Goal: Book appointment/travel/reservation

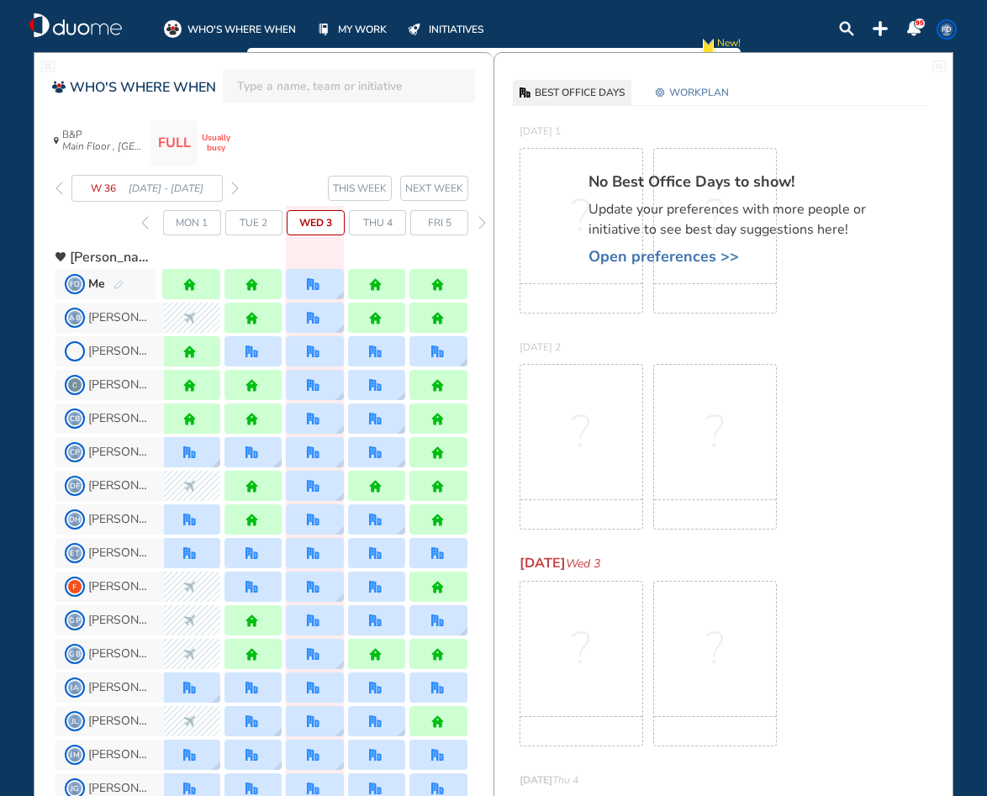
click at [620, 248] on span "Open preferences >>" at bounding box center [736, 256] width 294 height 17
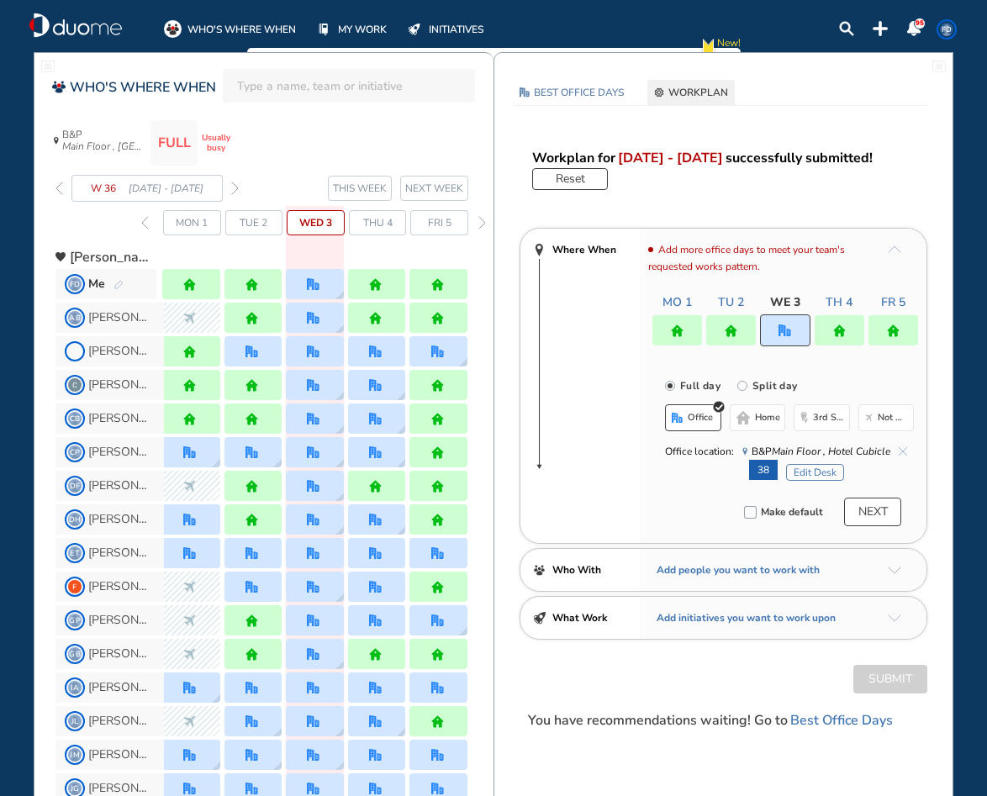
click at [818, 474] on button "Edit Desk" at bounding box center [815, 472] width 58 height 17
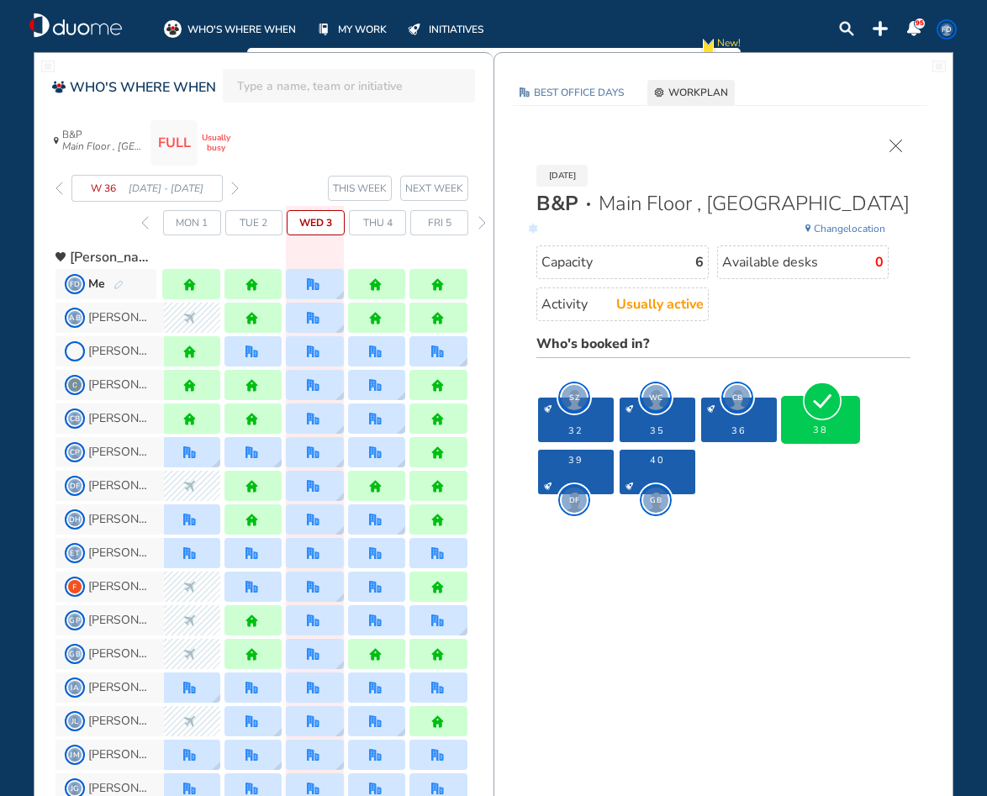
click at [838, 431] on span "38" at bounding box center [820, 430] width 69 height 11
click at [895, 143] on img "cross-thin" at bounding box center [896, 146] width 13 height 13
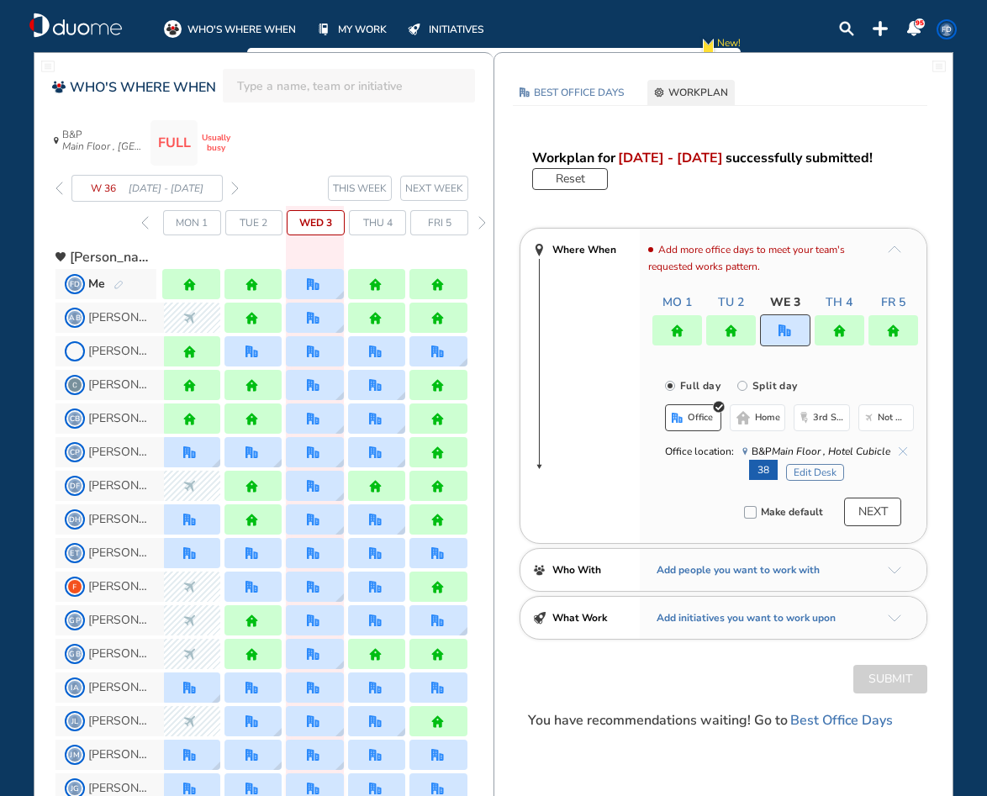
click at [900, 451] on img "cross-thin-blue" at bounding box center [903, 451] width 8 height 8
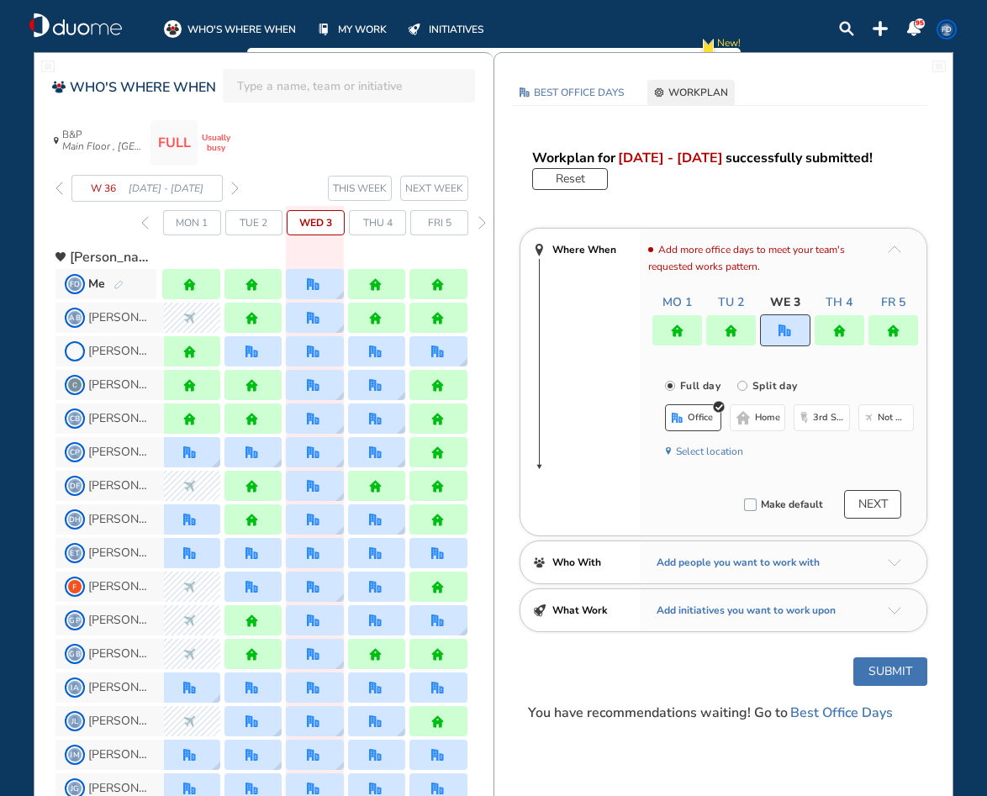
click at [759, 410] on button "home" at bounding box center [758, 417] width 56 height 27
click at [878, 657] on button "Submit" at bounding box center [890, 671] width 74 height 29
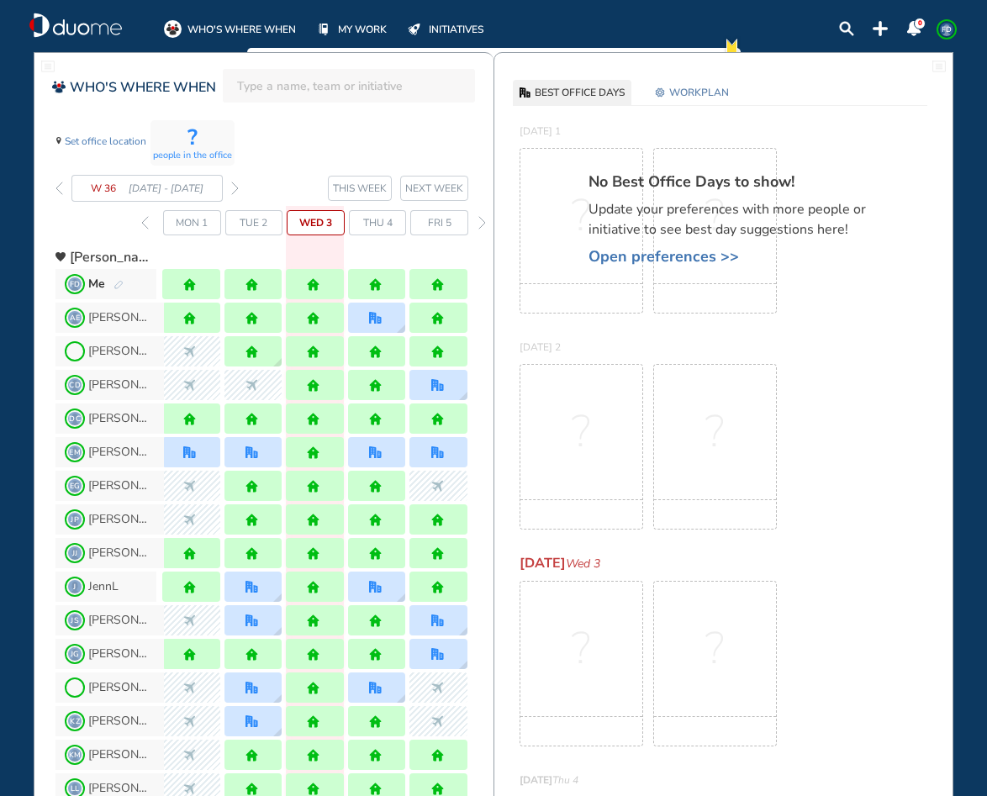
click at [240, 182] on section "W 36 [DATE] - [DATE] THIS WEEK NEXT WEEK" at bounding box center [274, 188] width 438 height 27
click at [232, 189] on img "forward week" at bounding box center [235, 188] width 8 height 13
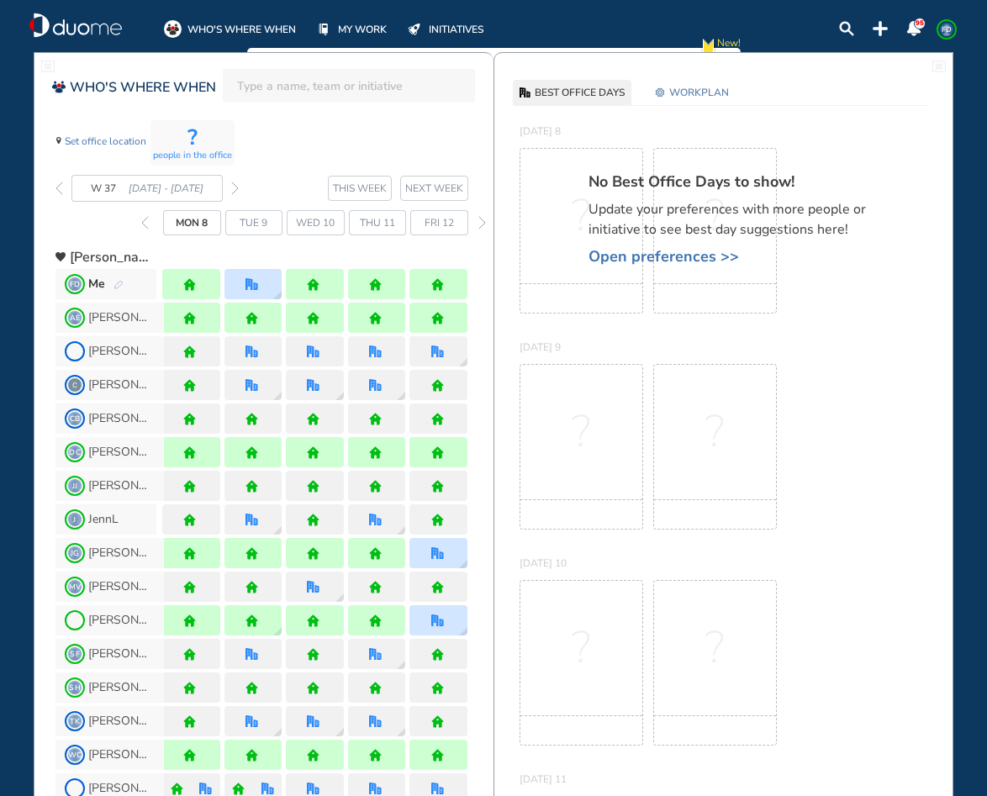
click at [232, 189] on img "forward week" at bounding box center [235, 188] width 8 height 13
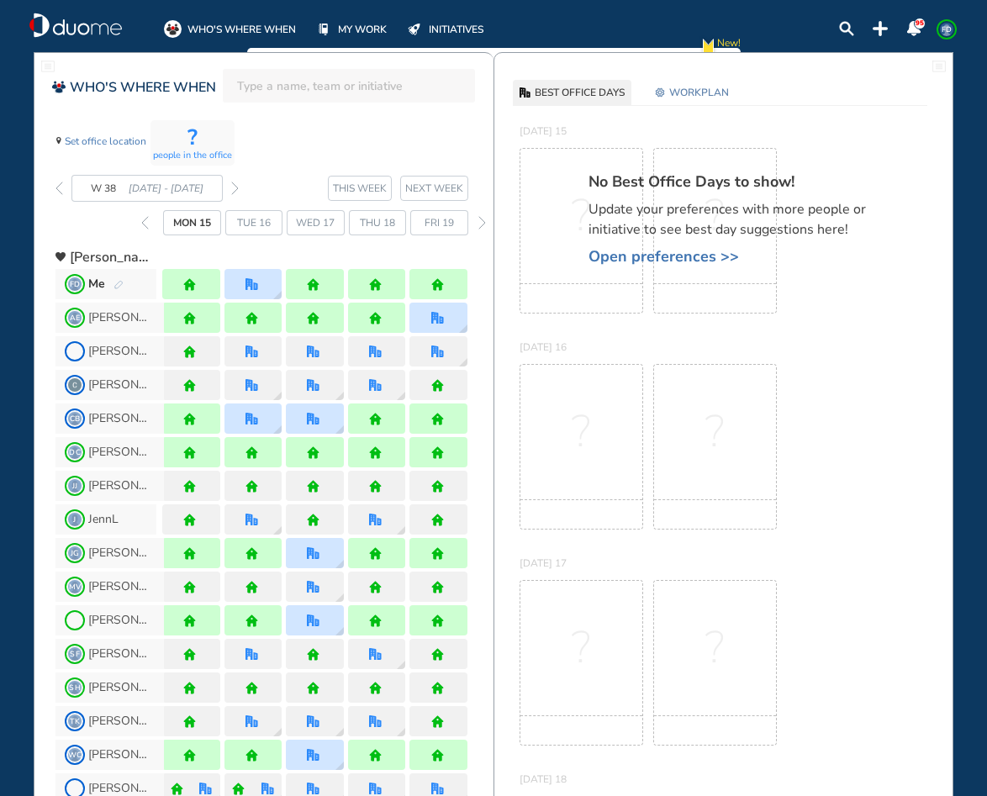
click at [232, 189] on img "forward week" at bounding box center [235, 188] width 8 height 13
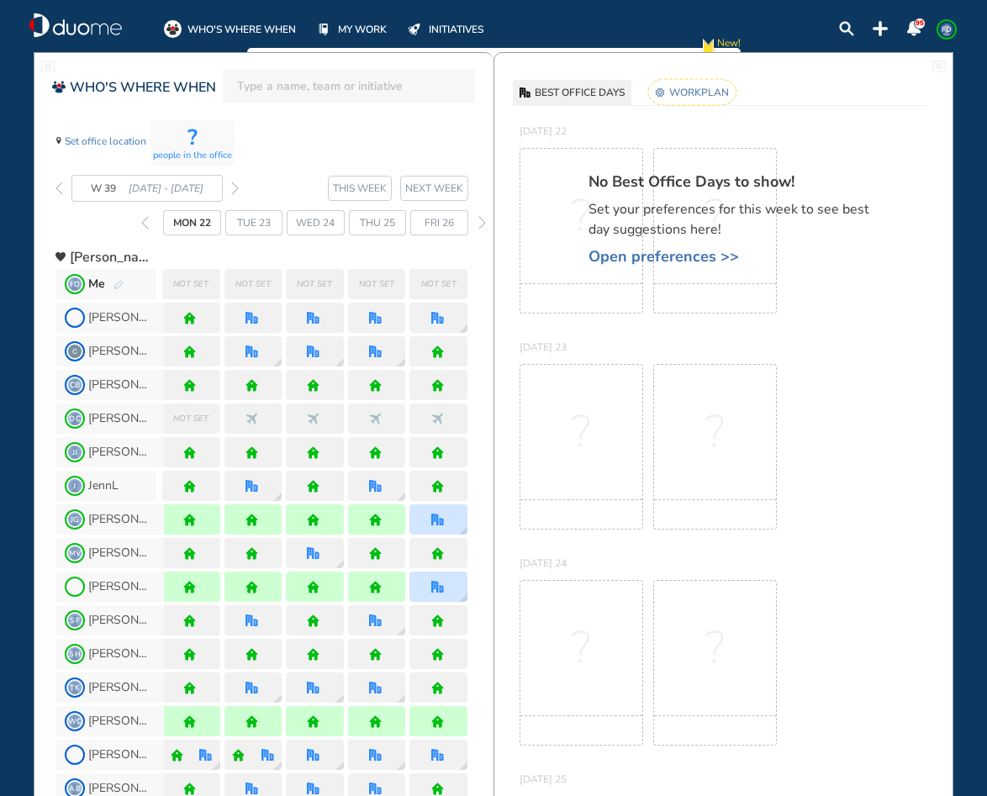
click at [637, 252] on span "Open preferences >>" at bounding box center [736, 256] width 294 height 17
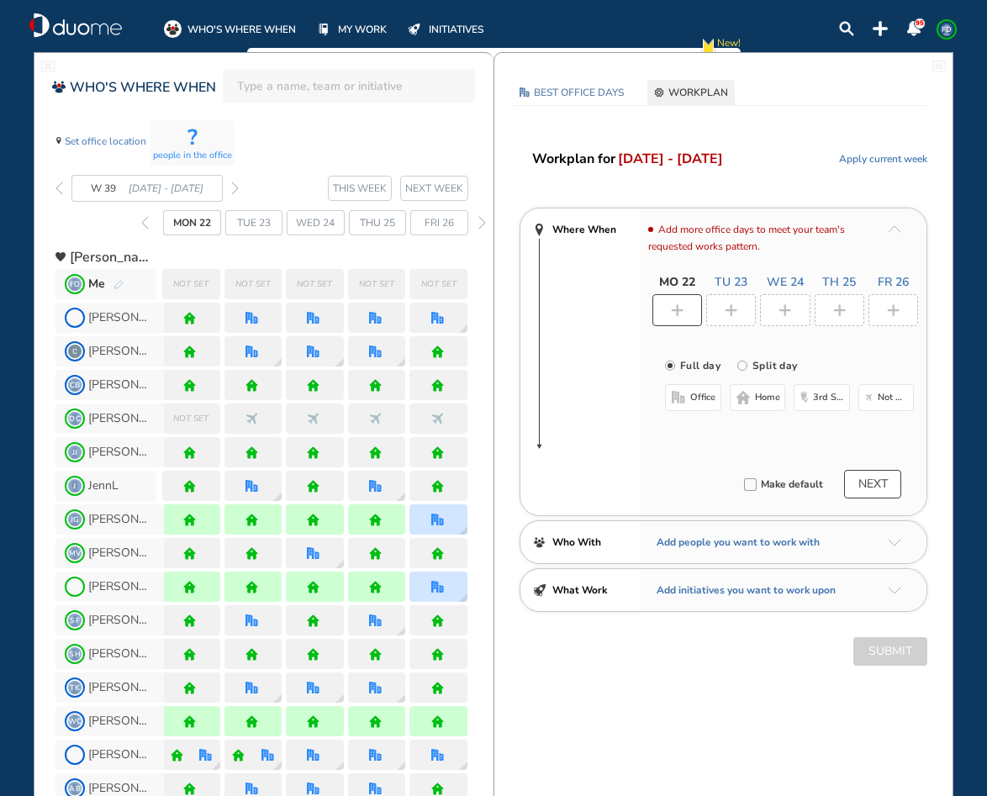
click at [763, 393] on span "home" at bounding box center [767, 397] width 25 height 13
click at [735, 314] on img "plus-rounded-bdbdbd" at bounding box center [731, 310] width 13 height 13
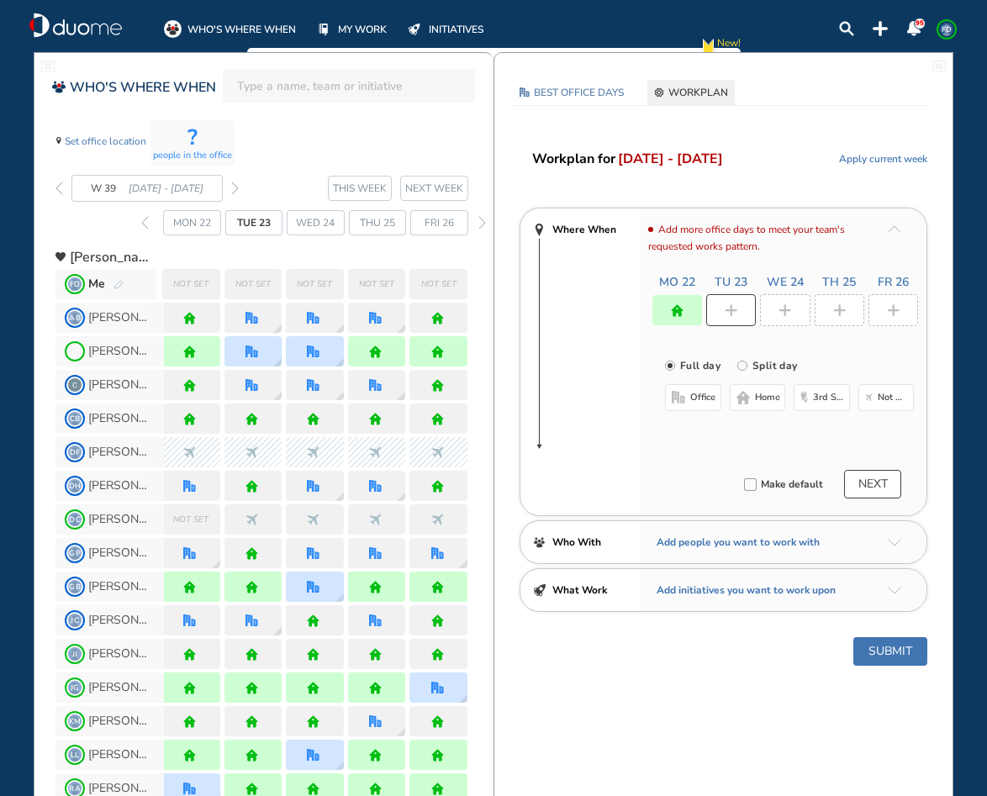
click at [688, 398] on button "office" at bounding box center [693, 397] width 56 height 27
click at [726, 429] on button "Select location" at bounding box center [709, 431] width 67 height 17
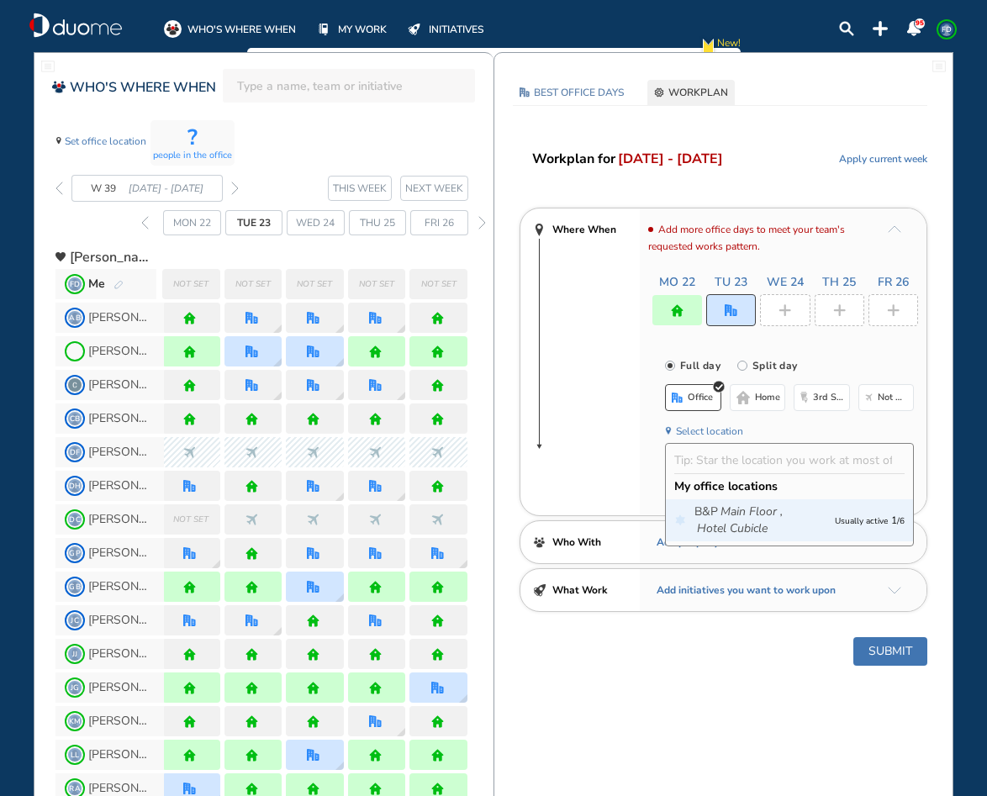
click at [746, 511] on icon "Main Floor ," at bounding box center [752, 512] width 62 height 17
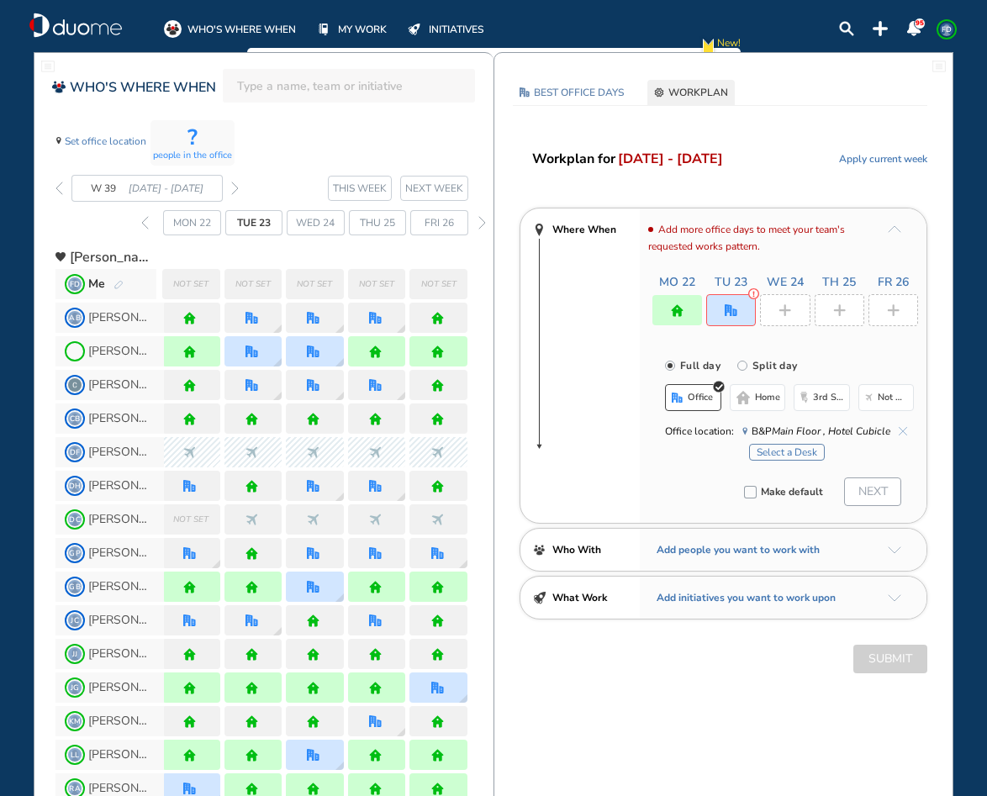
click at [779, 458] on button "Select a Desk" at bounding box center [787, 452] width 76 height 17
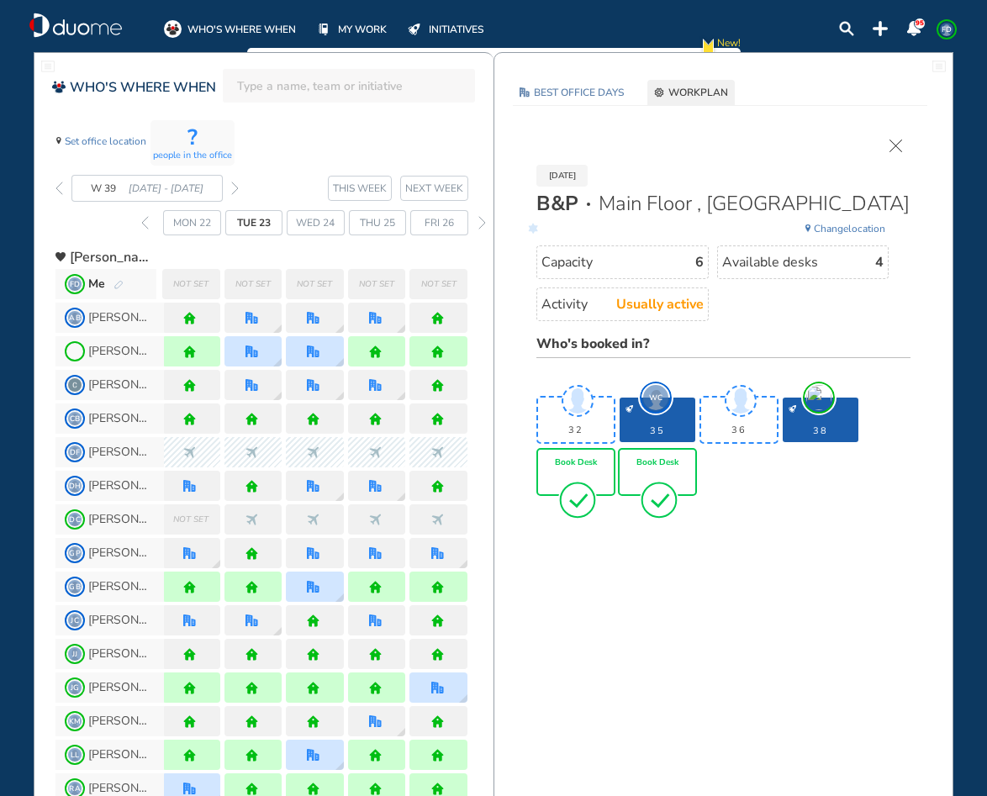
click at [575, 480] on img "tick-rounded-outline" at bounding box center [577, 500] width 39 height 40
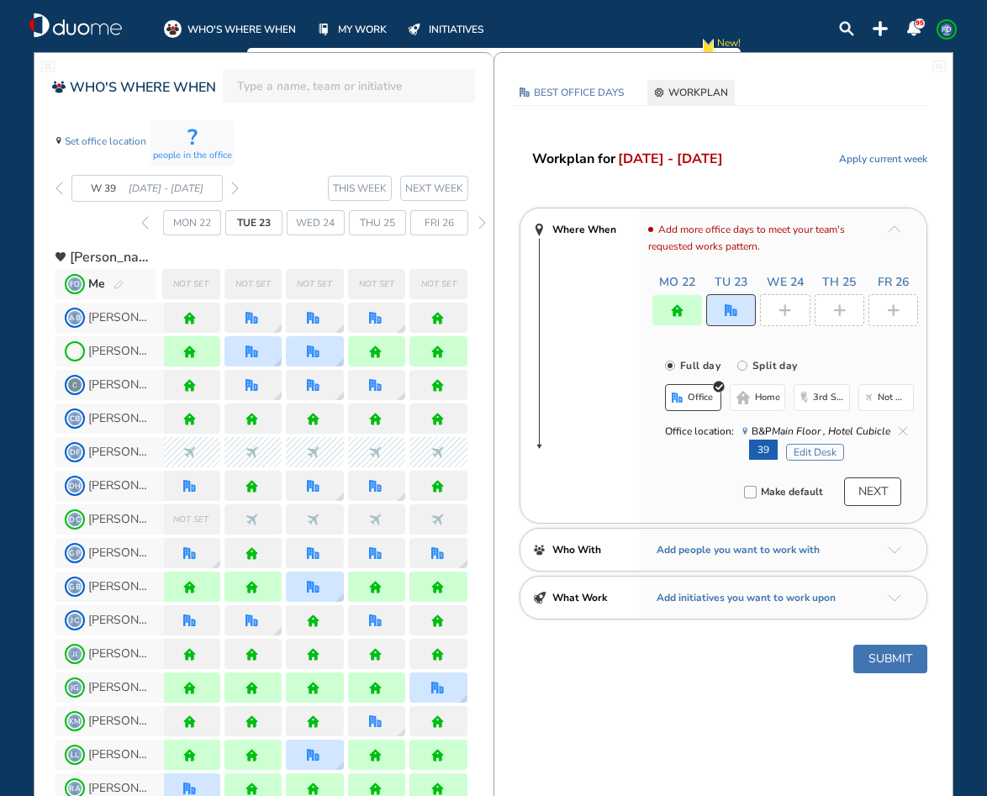
click at [782, 304] on img "plus-rounded-bdbdbd" at bounding box center [785, 310] width 13 height 13
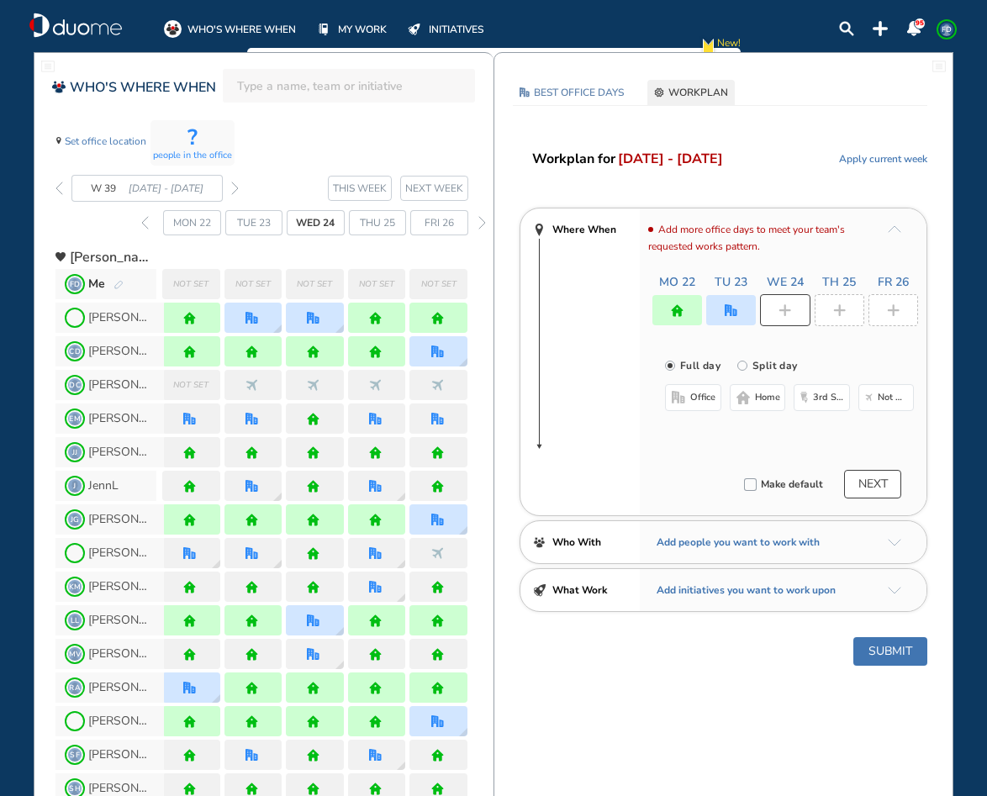
click at [752, 392] on button "home" at bounding box center [758, 397] width 56 height 27
click at [829, 314] on div at bounding box center [840, 310] width 50 height 32
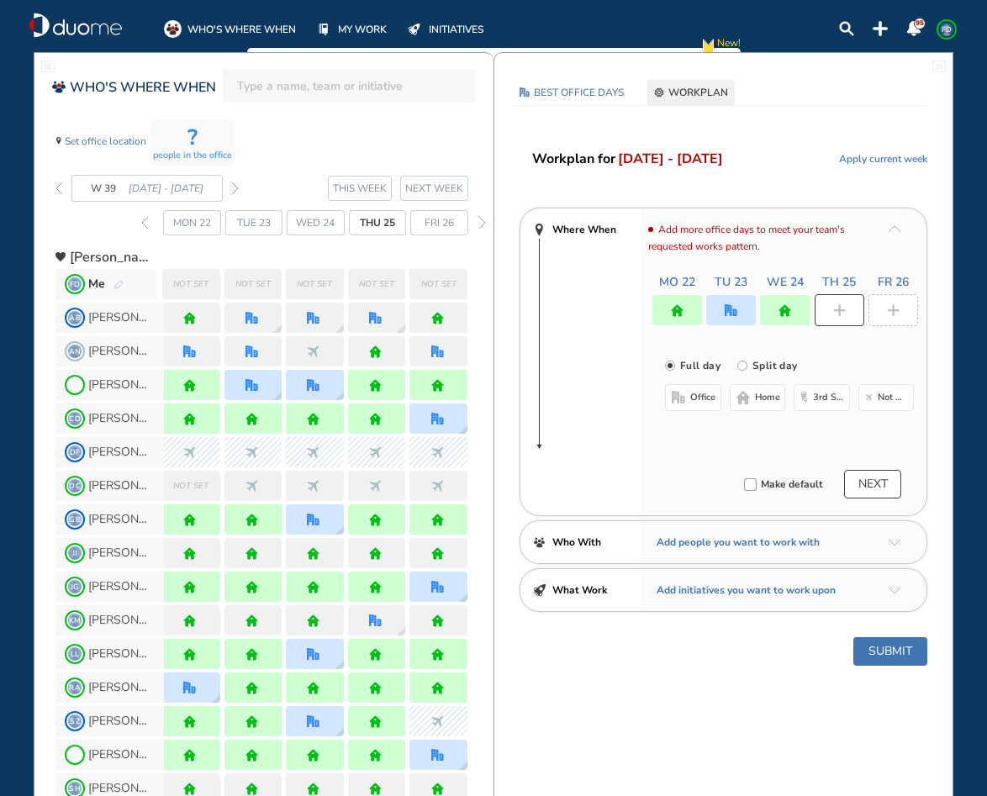
drag, startPoint x: 755, startPoint y: 397, endPoint x: 853, endPoint y: 325, distance: 122.1
click at [762, 393] on span "home" at bounding box center [767, 397] width 25 height 13
click at [884, 306] on div at bounding box center [894, 310] width 50 height 32
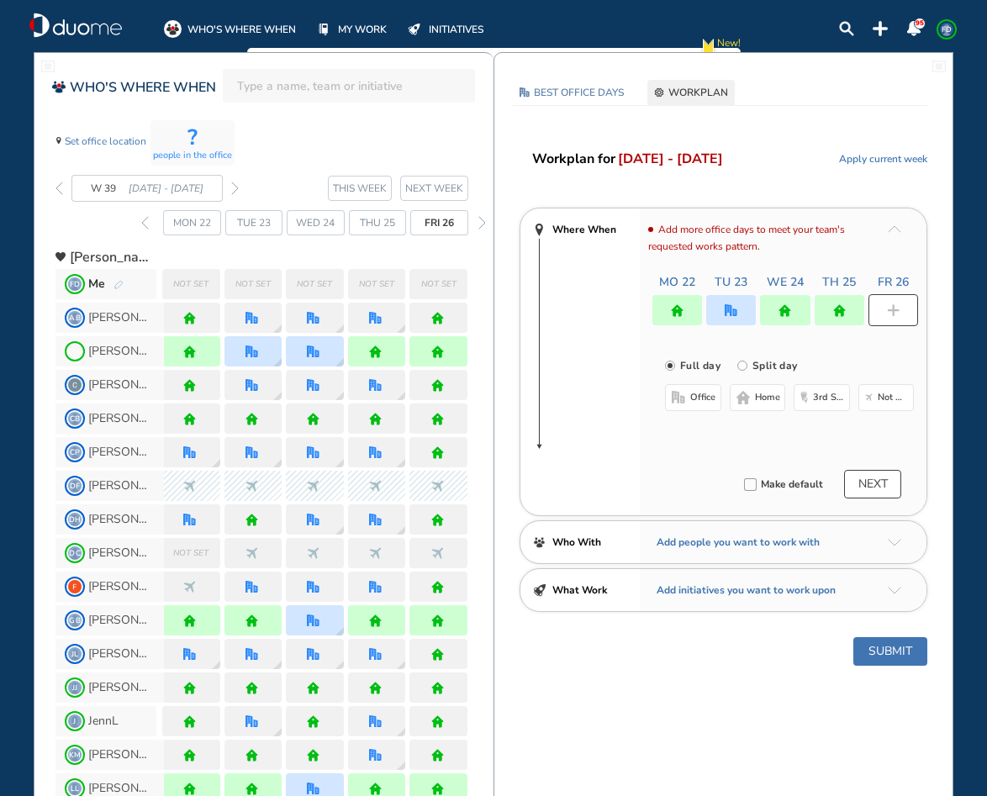
click at [758, 399] on span "home" at bounding box center [767, 397] width 25 height 13
click at [890, 654] on button "Submit" at bounding box center [890, 651] width 74 height 29
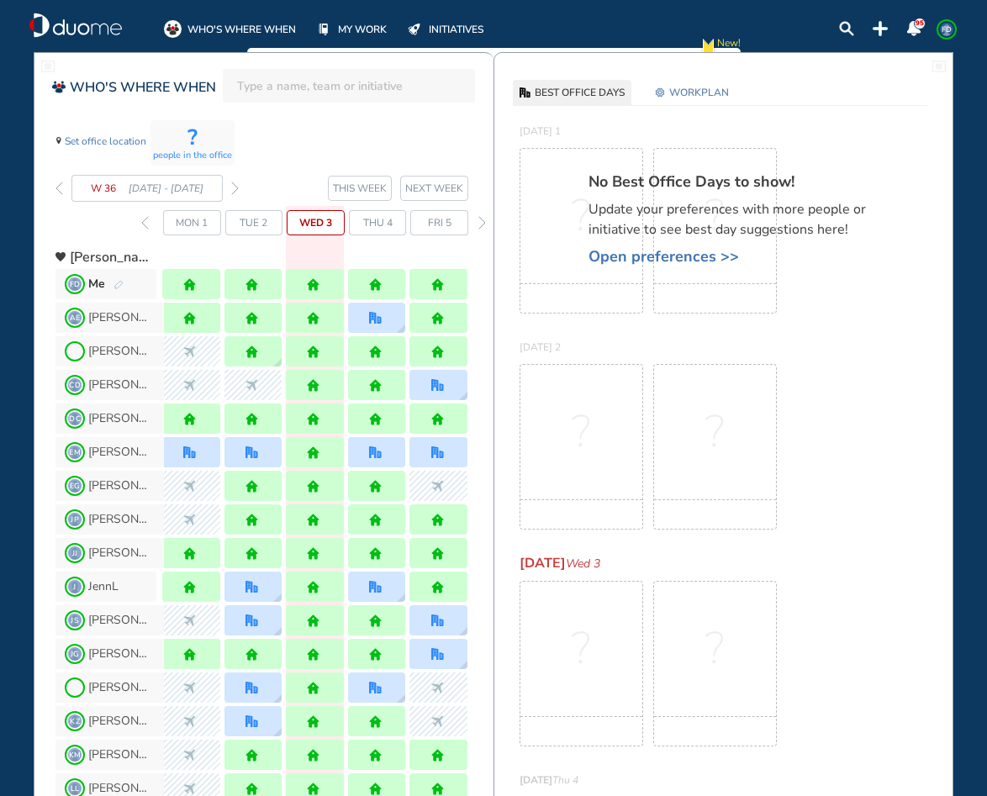
click at [234, 188] on img "forward week" at bounding box center [235, 188] width 8 height 13
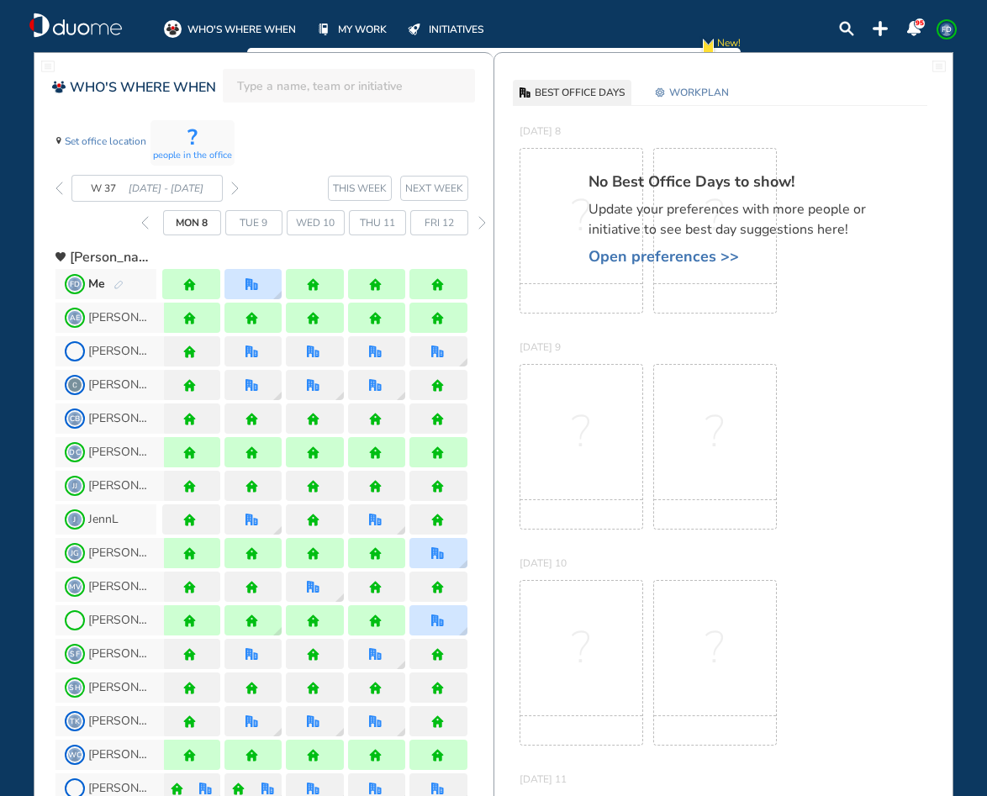
click at [234, 188] on img "forward week" at bounding box center [235, 188] width 8 height 13
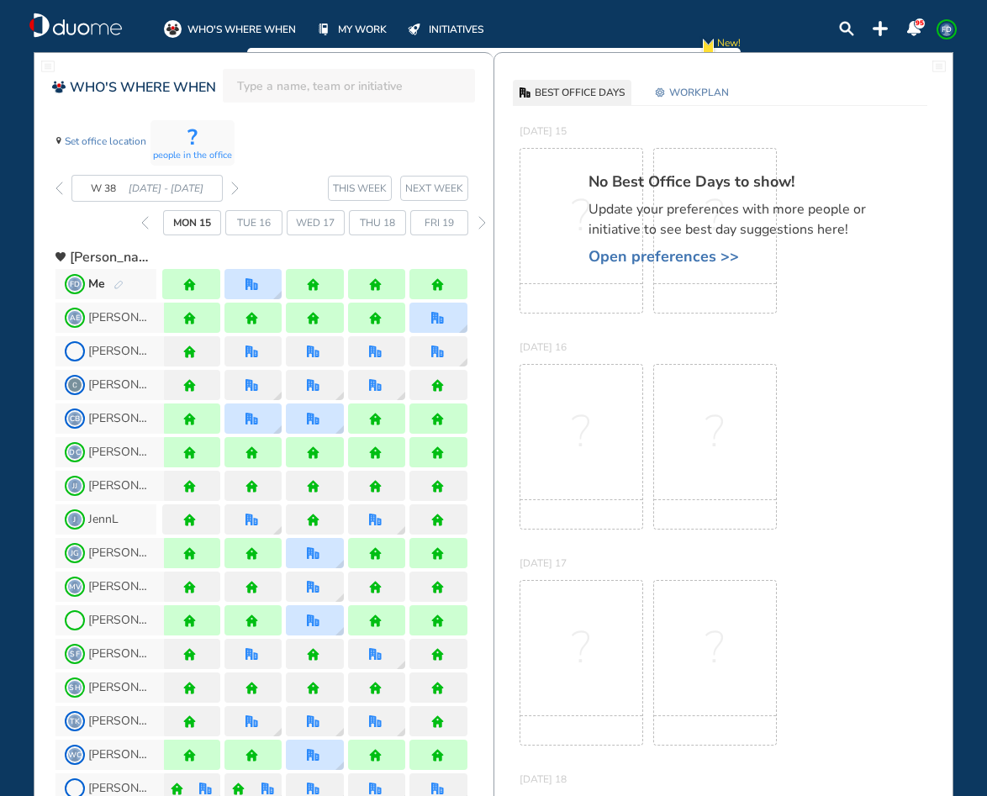
click at [234, 188] on img "forward week" at bounding box center [235, 188] width 8 height 13
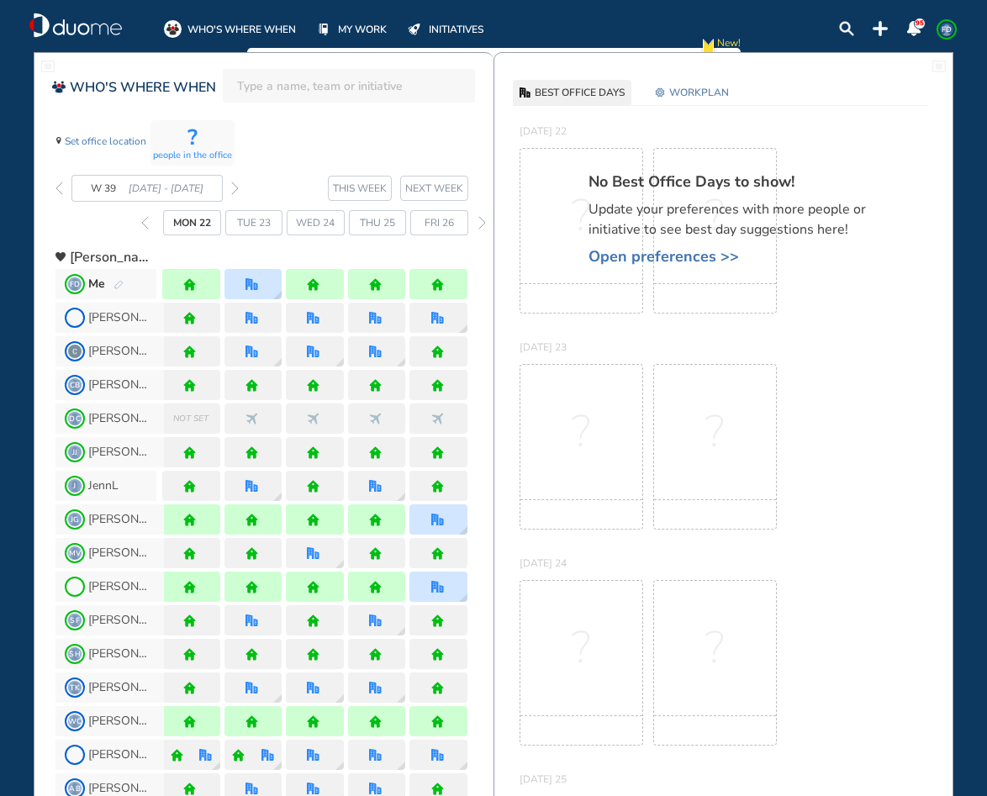
click at [234, 188] on img "forward week" at bounding box center [235, 188] width 8 height 13
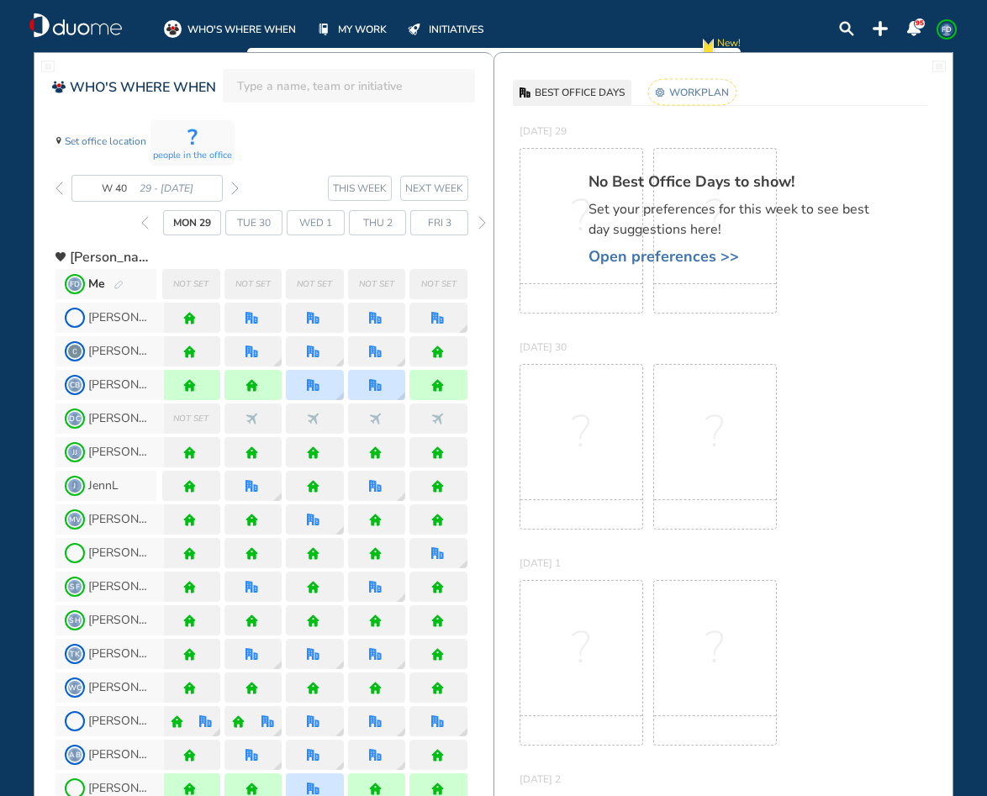
click at [638, 256] on span "Open preferences >>" at bounding box center [736, 256] width 294 height 17
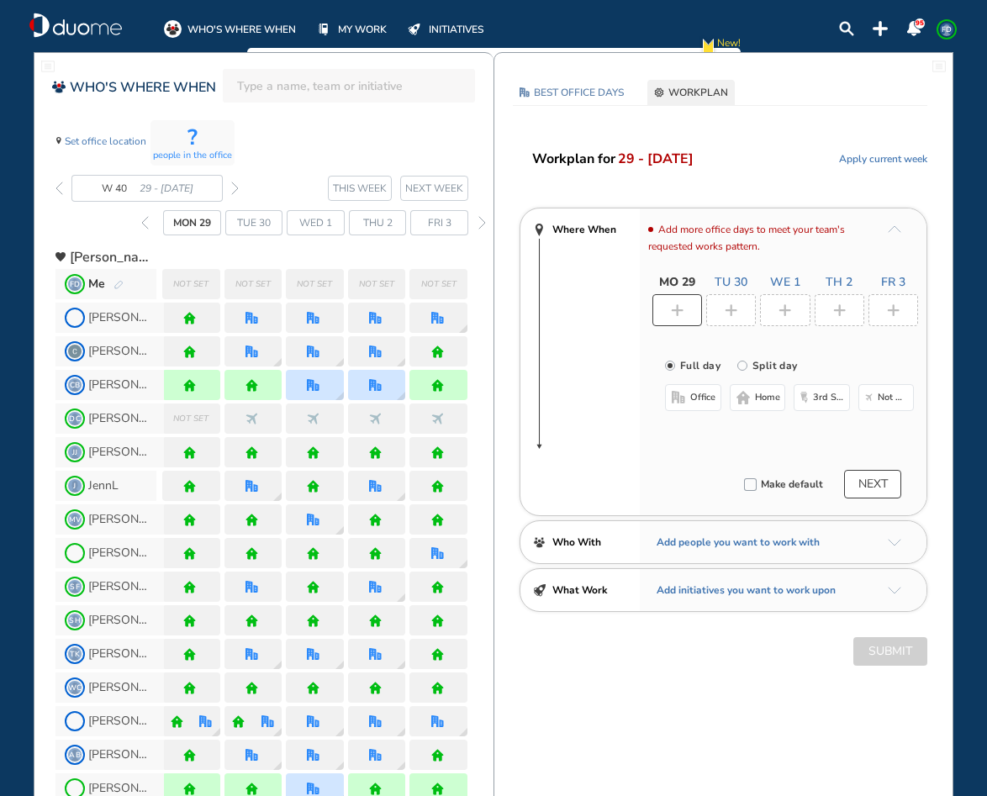
click at [747, 394] on img "home-bdbdbd" at bounding box center [743, 397] width 13 height 13
click at [736, 314] on img "plus-rounded-bdbdbd" at bounding box center [731, 310] width 13 height 13
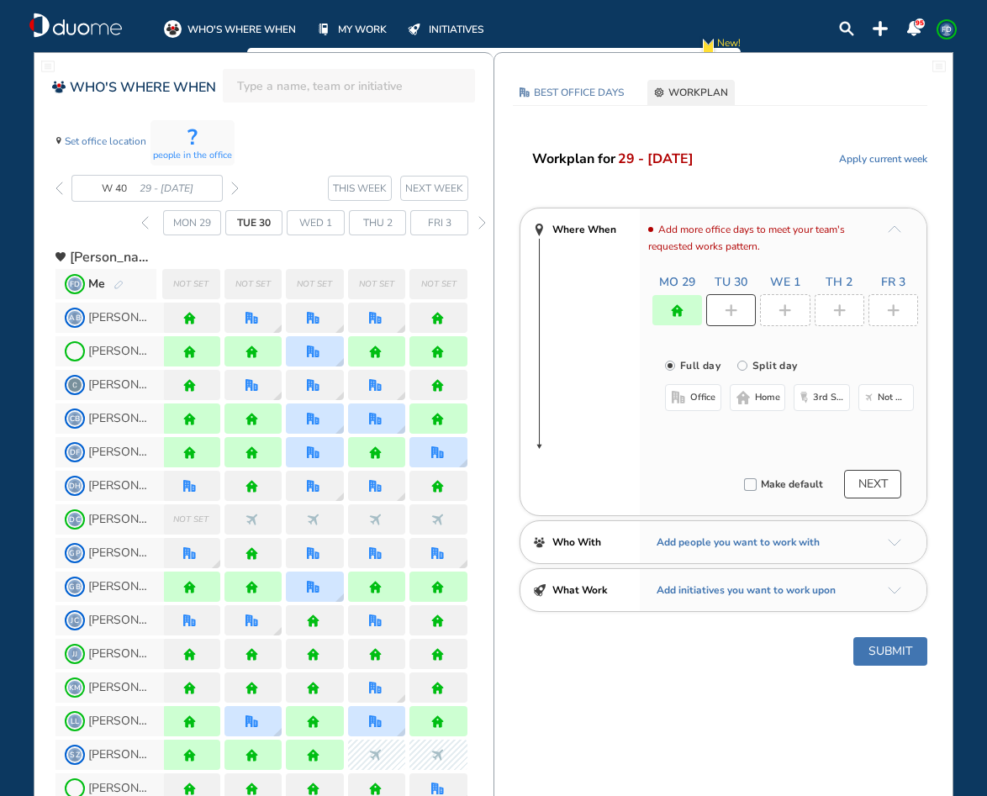
click at [694, 403] on span "office" at bounding box center [702, 397] width 25 height 13
click at [710, 433] on button "Select location" at bounding box center [709, 431] width 67 height 17
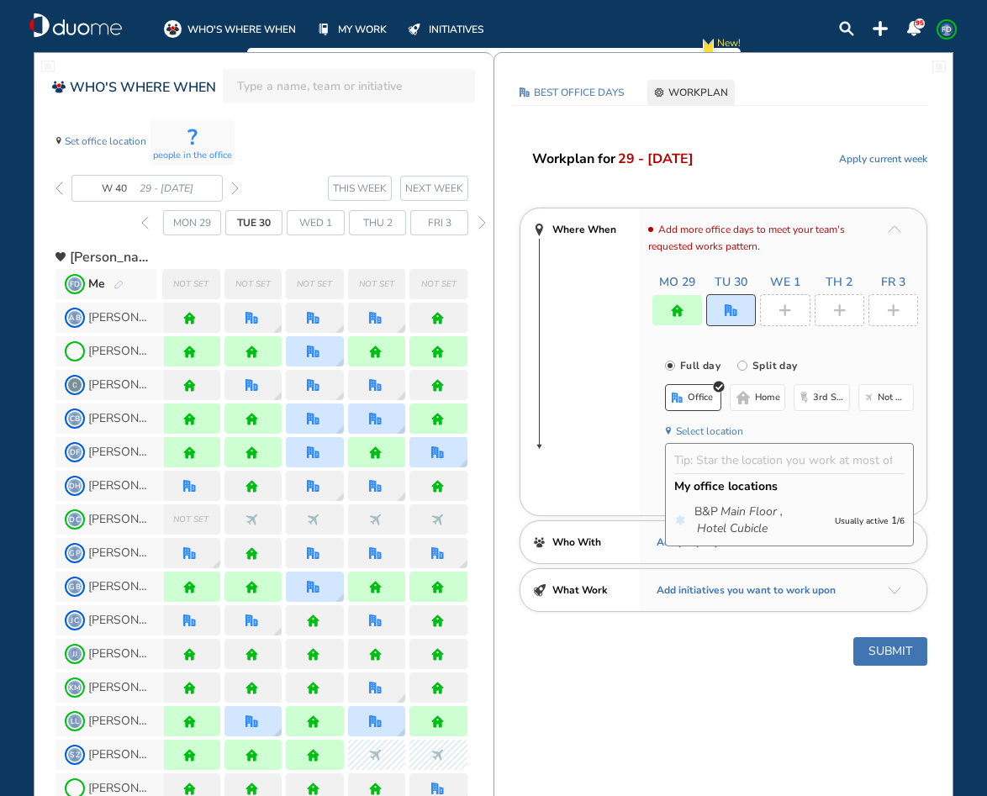
click at [747, 497] on div "My office locations" at bounding box center [789, 486] width 230 height 26
click at [744, 510] on icon "Main Floor ," at bounding box center [752, 512] width 62 height 17
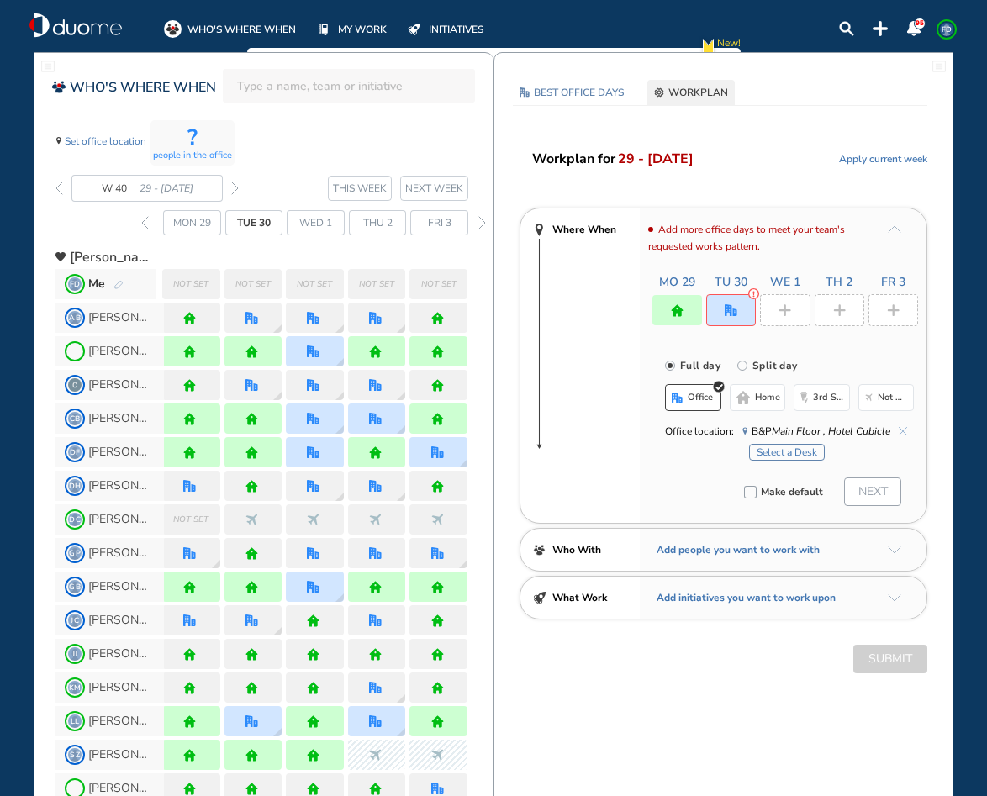
click at [793, 449] on button "Select a Desk" at bounding box center [787, 452] width 76 height 17
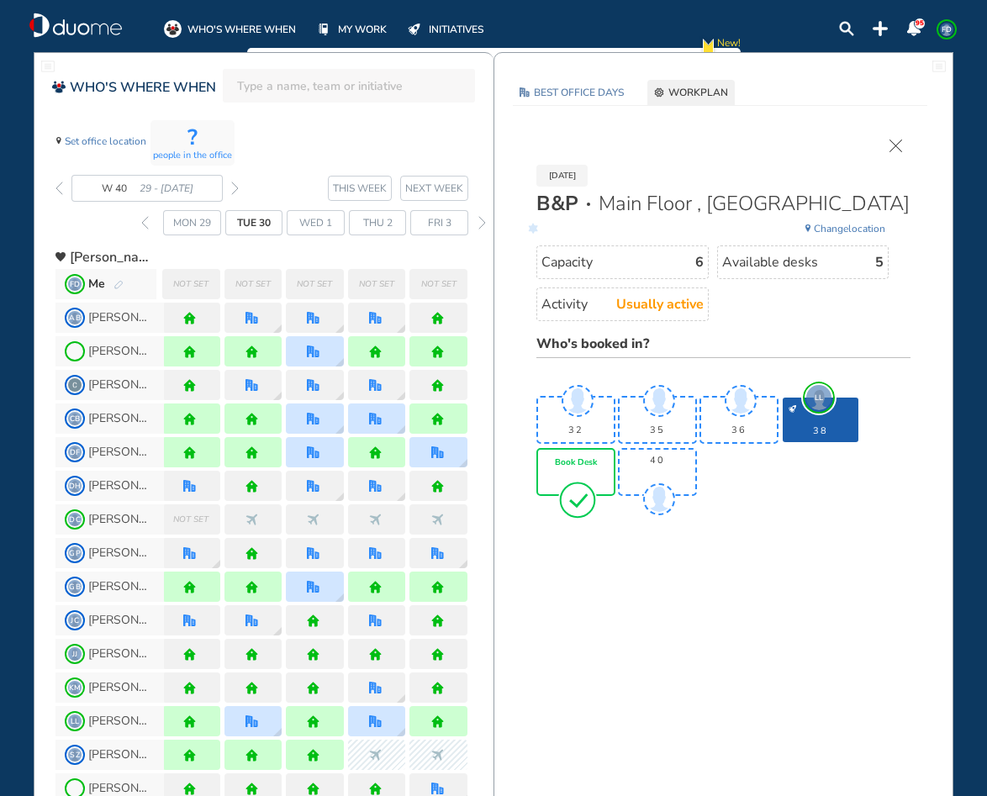
click at [599, 466] on div "Book Desk" at bounding box center [576, 472] width 76 height 45
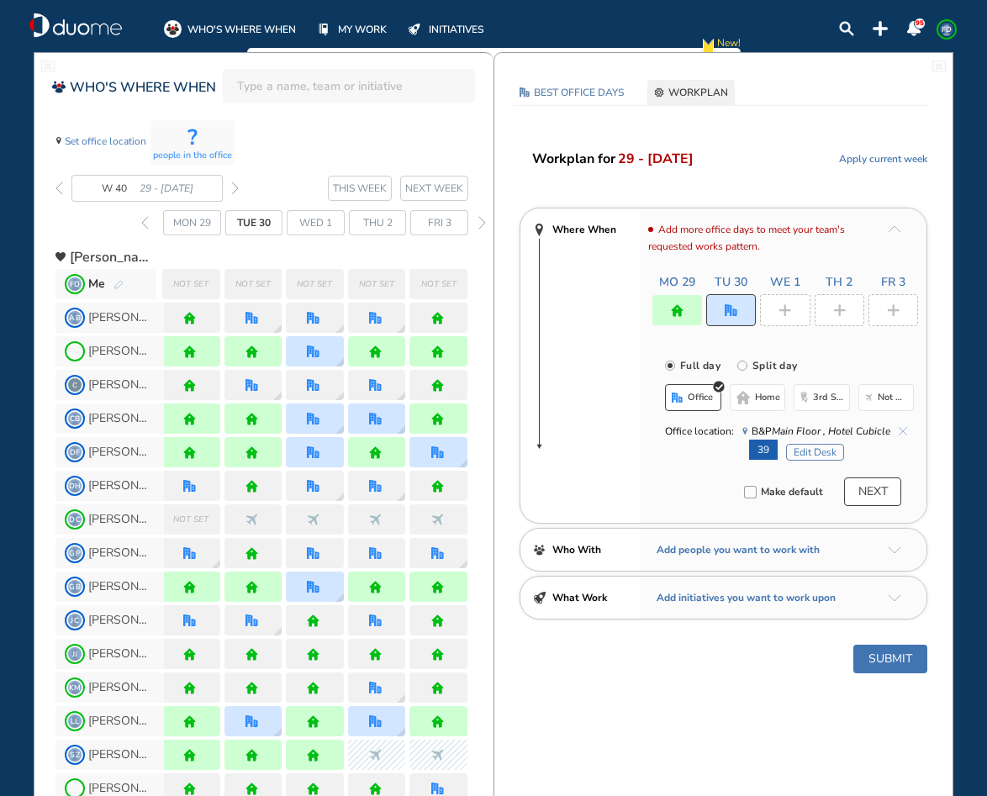
click at [784, 312] on img "plus-rounded-bdbdbd" at bounding box center [785, 310] width 13 height 13
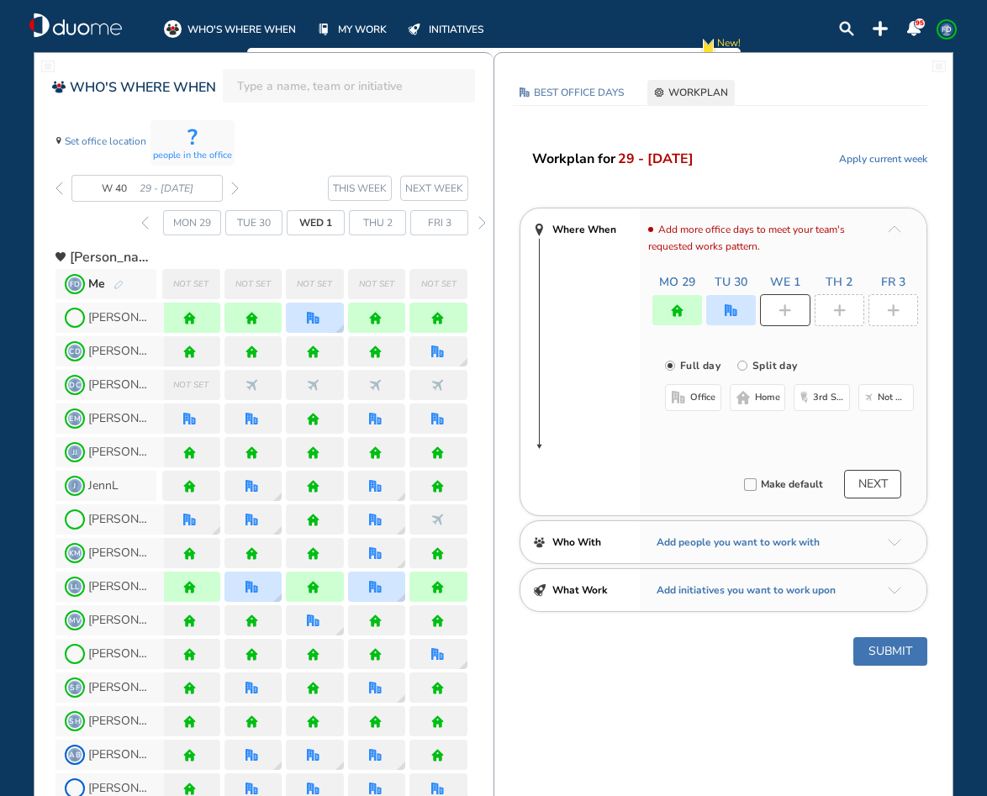
click at [752, 397] on button "home" at bounding box center [758, 397] width 56 height 27
click at [839, 321] on div at bounding box center [840, 310] width 50 height 32
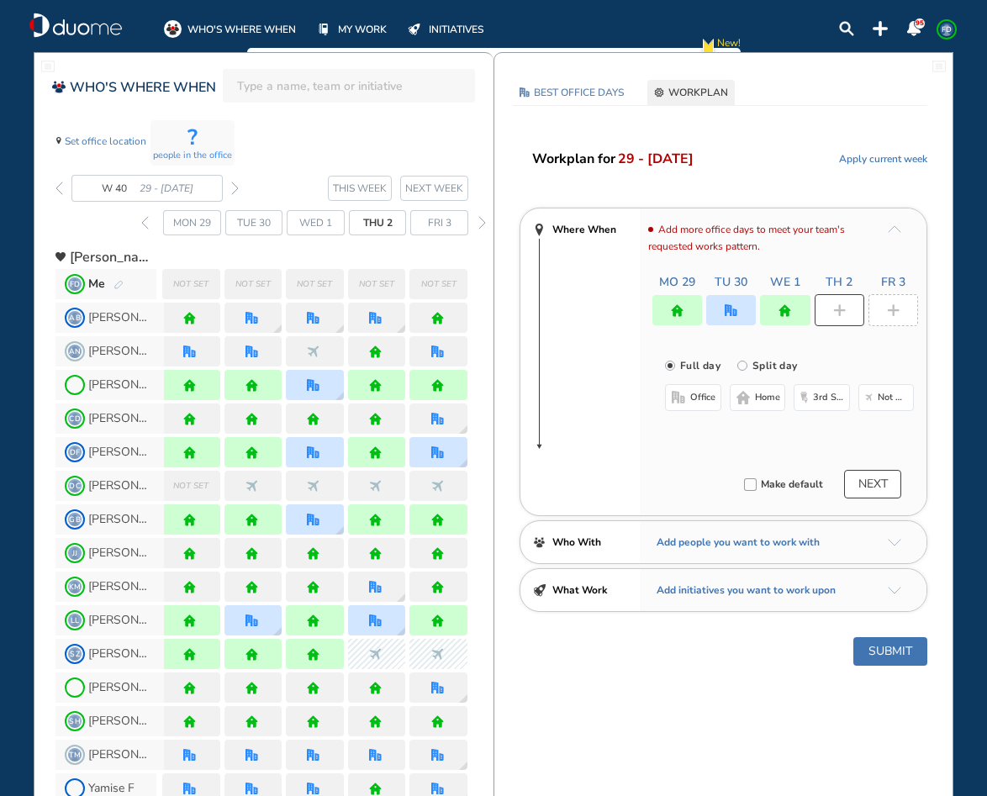
click at [759, 408] on button "home" at bounding box center [758, 397] width 56 height 27
click at [885, 311] on div at bounding box center [894, 310] width 50 height 32
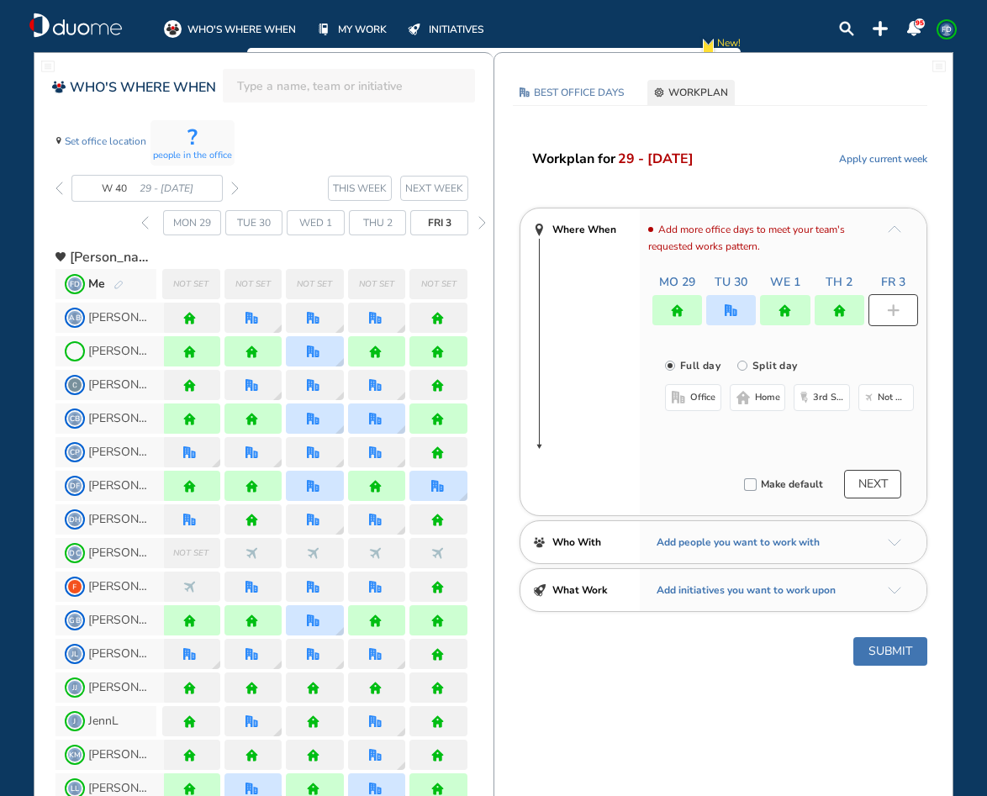
click at [768, 403] on span "home" at bounding box center [767, 397] width 25 height 13
click at [869, 643] on button "Submit" at bounding box center [890, 651] width 74 height 29
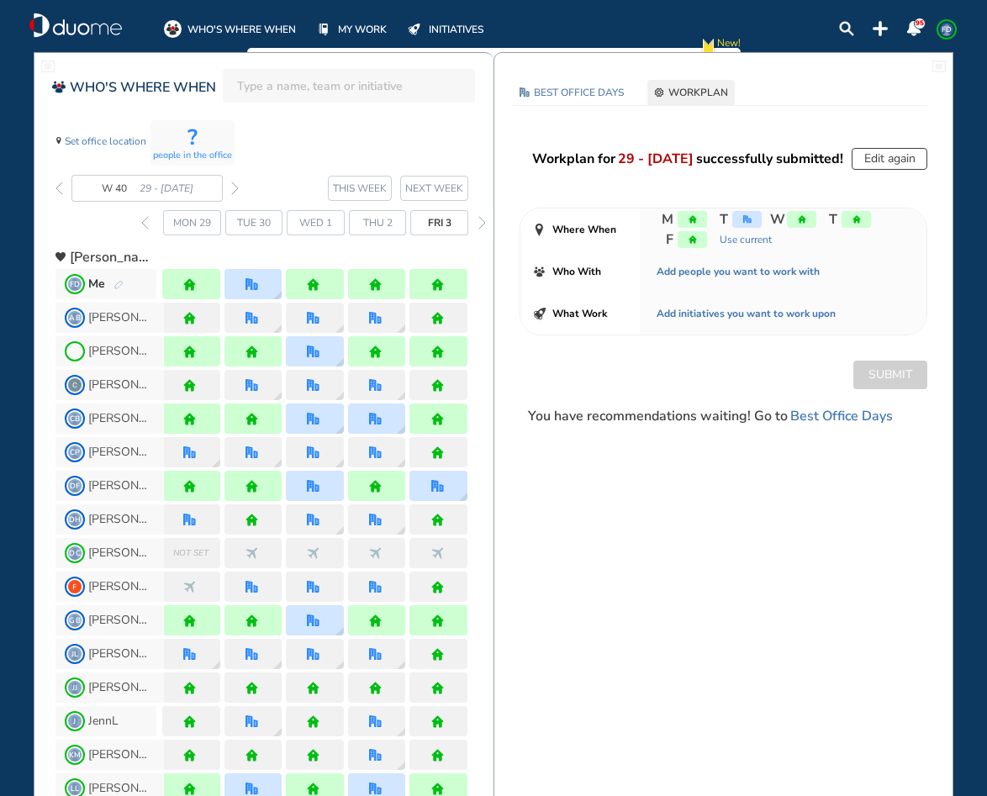
click at [45, 18] on img "duome-logo-whitelogo" at bounding box center [75, 25] width 92 height 25
